Goal: Feedback & Contribution: Contribute content

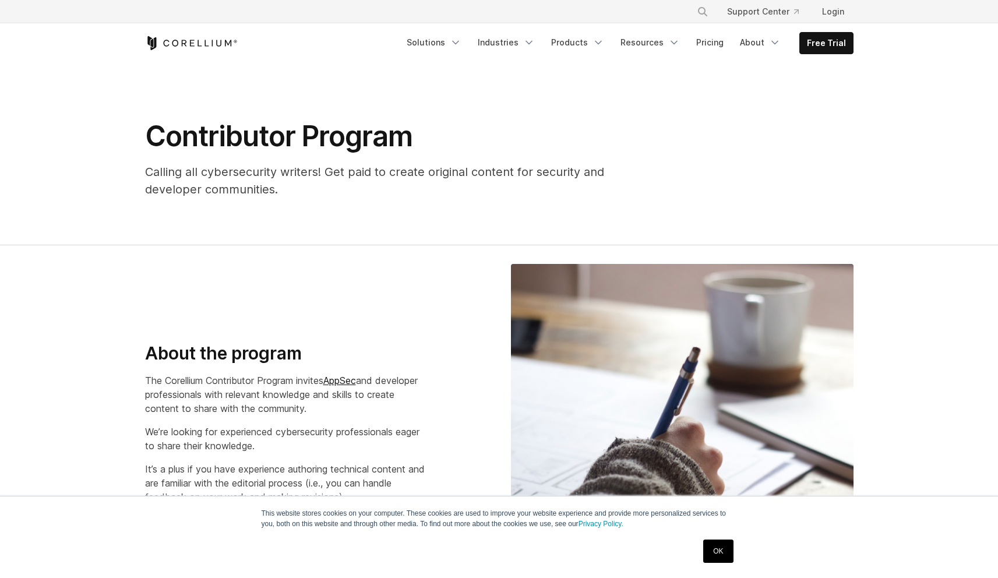
click at [709, 552] on link "OK" at bounding box center [718, 551] width 30 height 23
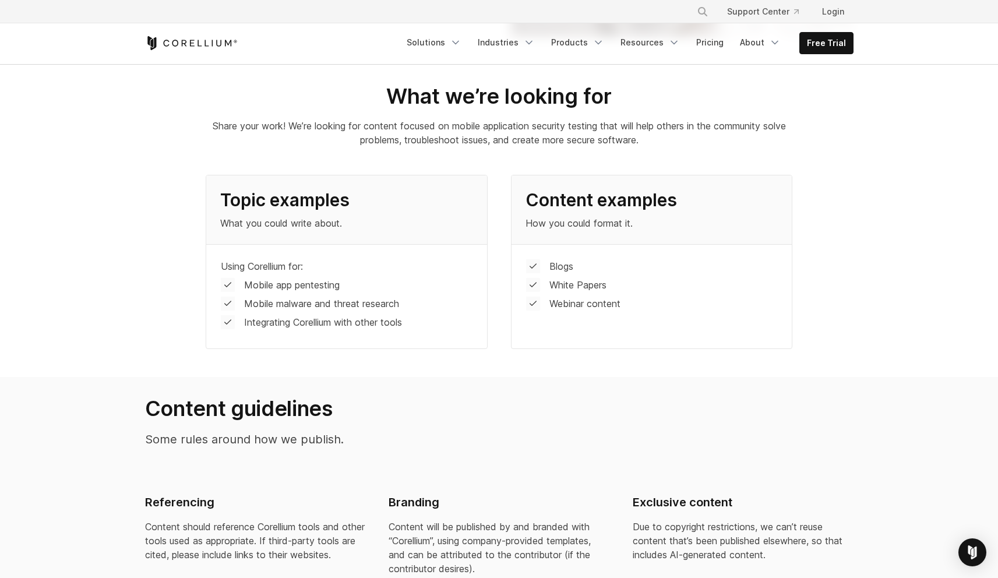
scroll to position [557, 0]
drag, startPoint x: 221, startPoint y: 269, endPoint x: 344, endPoint y: 294, distance: 125.6
click at [345, 295] on div "Using Corellium for: Mobile app pentesting Mobile malware and threat research I…" at bounding box center [346, 296] width 280 height 104
click at [344, 294] on div "Using Corellium for: Mobile app pentesting Mobile malware and threat research I…" at bounding box center [346, 296] width 280 height 104
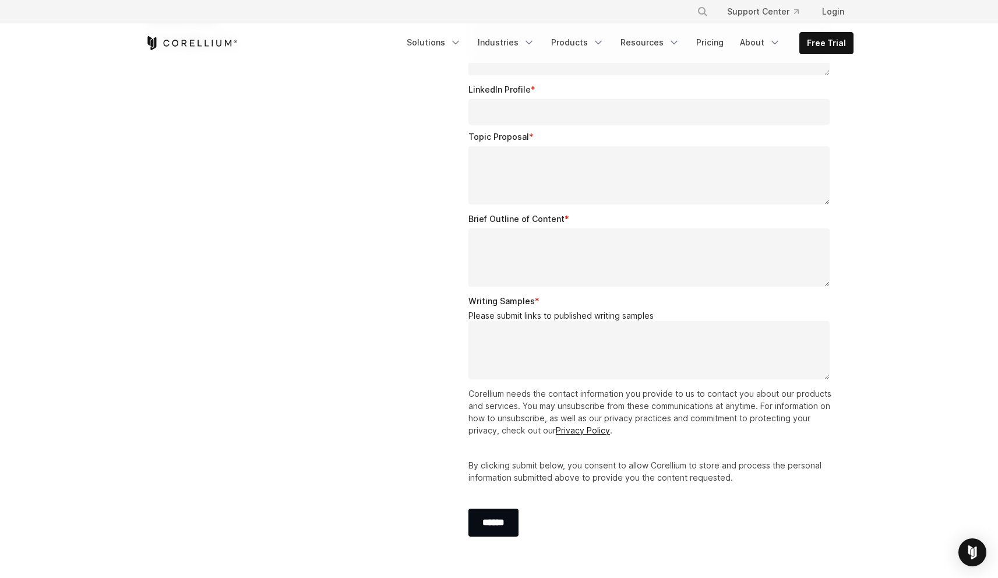
scroll to position [1808, 0]
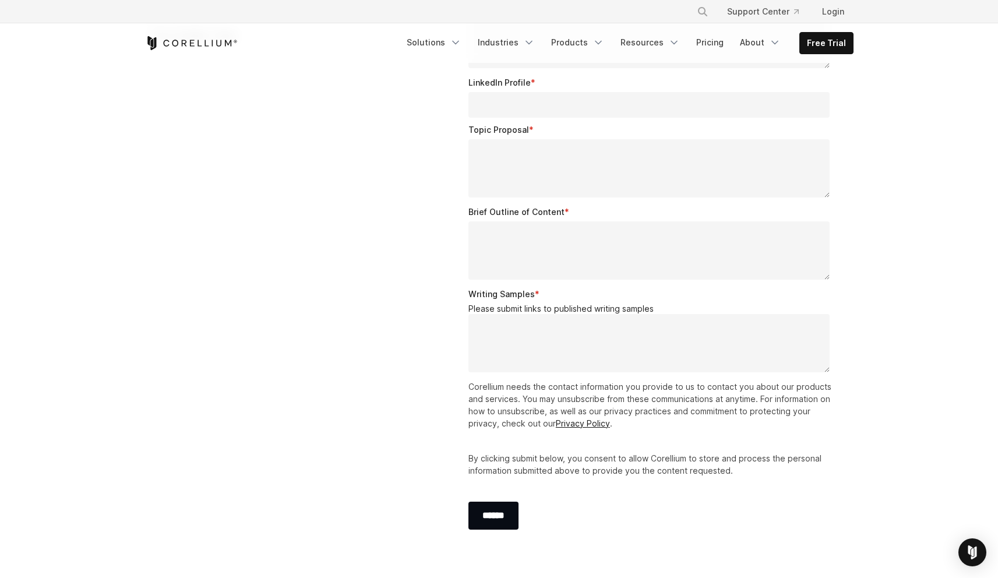
click at [487, 333] on textarea "Writing Samples *" at bounding box center [650, 343] width 362 height 58
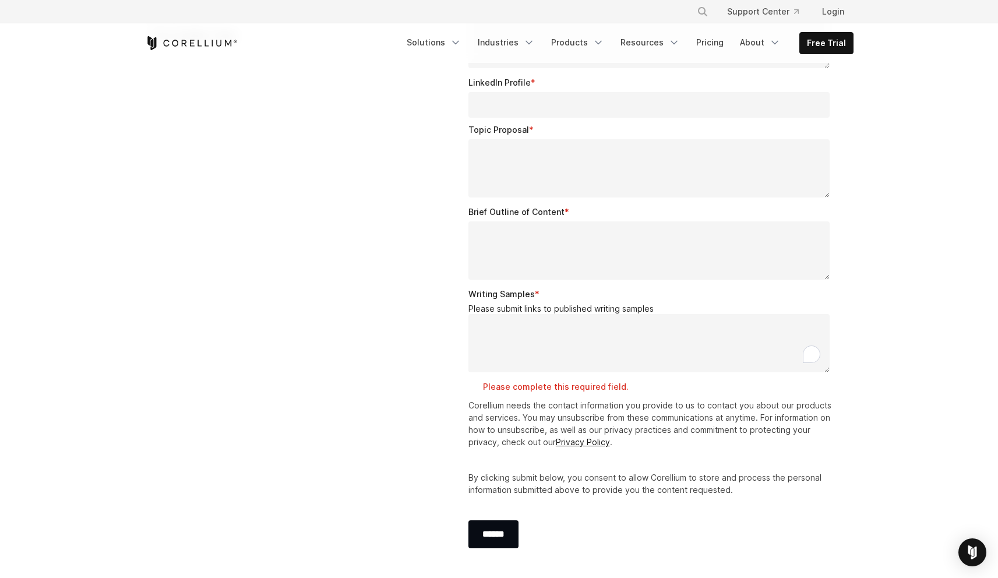
click at [451, 347] on div "Email * First Name * Last Name * Brief Bio (2000 characters) * LinkedIn Profile…" at bounding box center [652, 230] width 404 height 698
click at [488, 322] on textarea "Writing Samples *" at bounding box center [650, 343] width 362 height 58
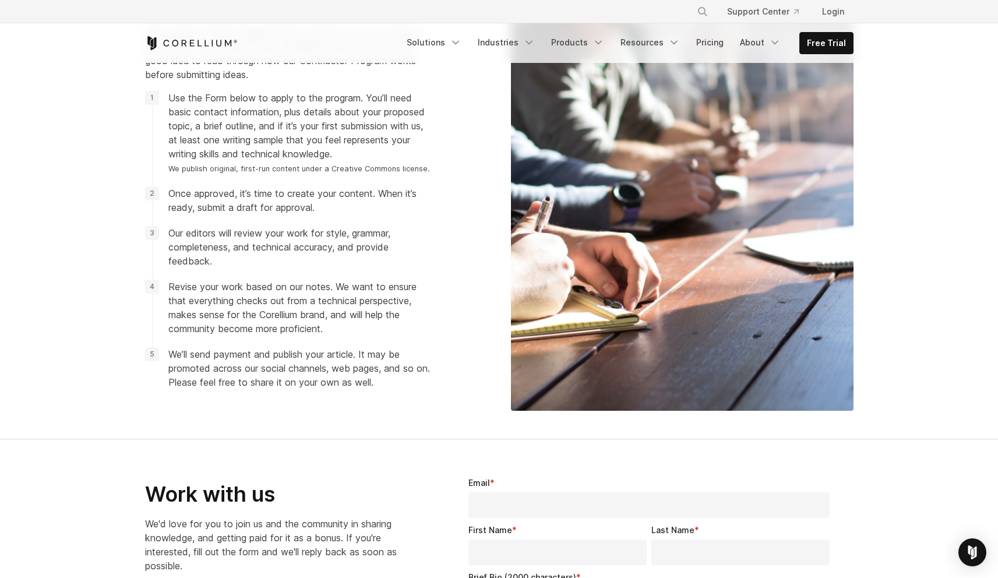
scroll to position [1231, 0]
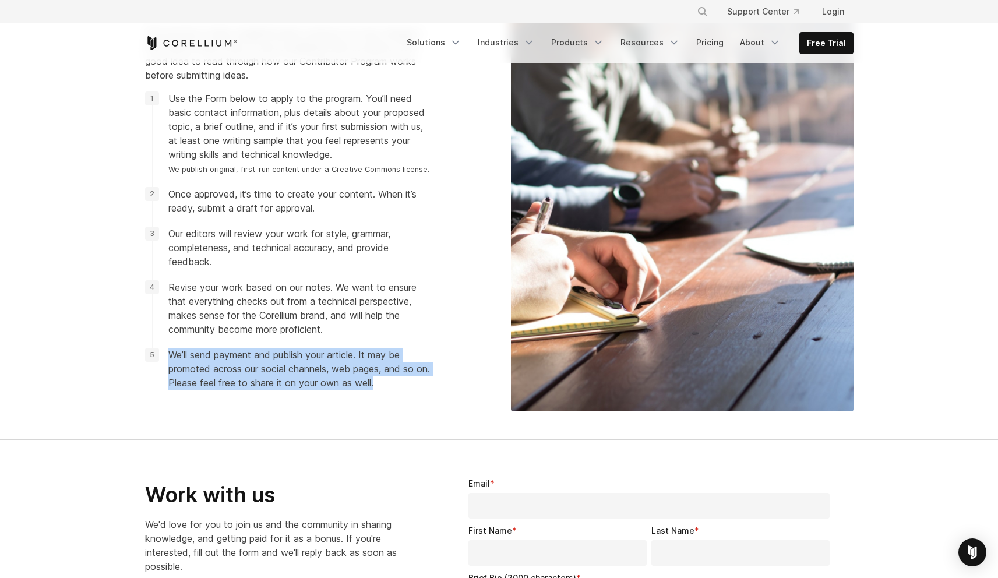
drag, startPoint x: 393, startPoint y: 383, endPoint x: 164, endPoint y: 354, distance: 230.9
click at [164, 354] on li "We’ll send payment and publish your article. It may be promoted across our soci…" at bounding box center [287, 369] width 285 height 42
